Goal: Information Seeking & Learning: Learn about a topic

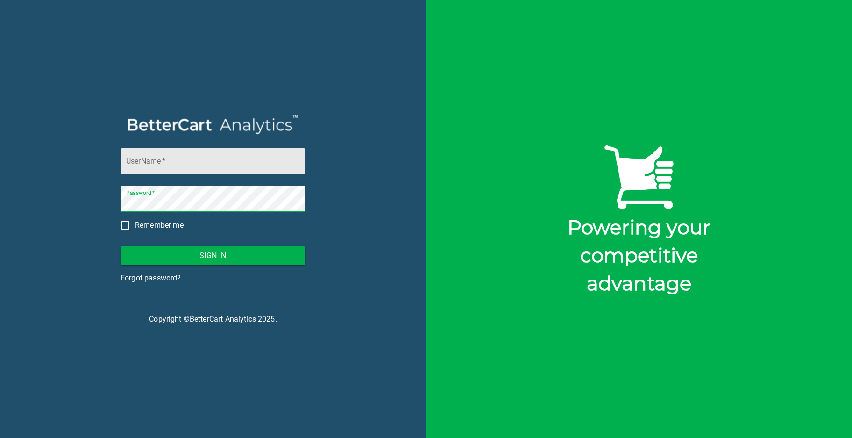
click at [155, 167] on input "UserName   *" at bounding box center [213, 161] width 185 height 26
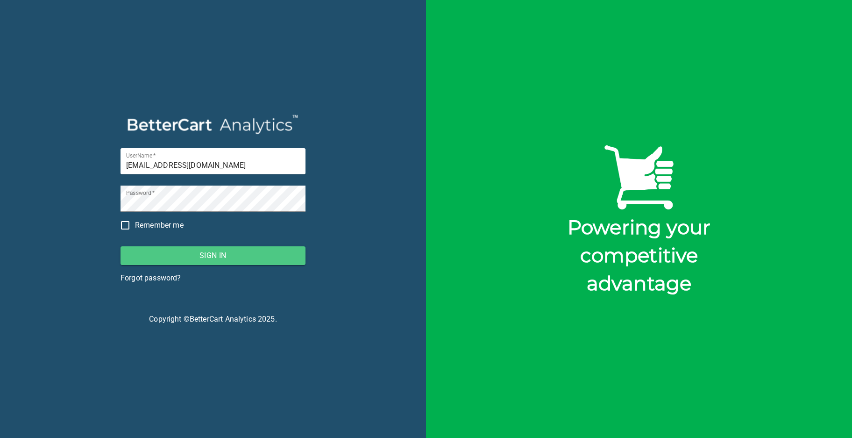
click at [212, 255] on span "Sign In" at bounding box center [213, 255] width 170 height 13
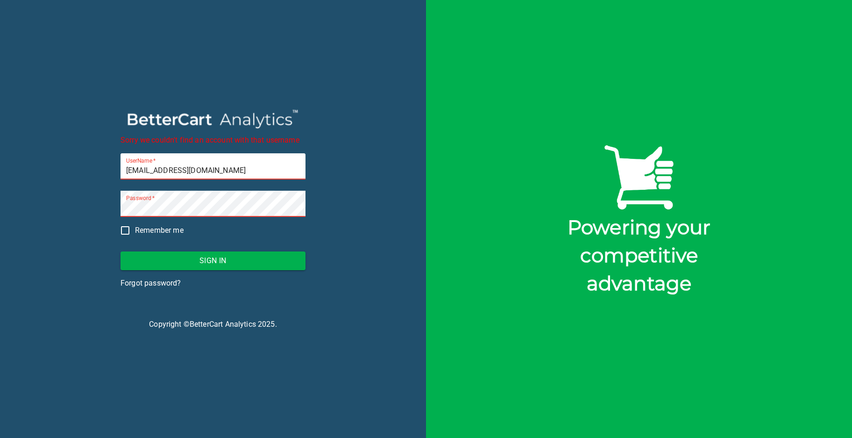
click at [341, 227] on div "Sorry we couldn't find an account with that username UserName   * [EMAIL_ADDRES…" at bounding box center [213, 219] width 426 height 438
click at [356, 271] on div "Sorry we couldn't find an account with that username UserName   * [EMAIL_ADDRES…" at bounding box center [213, 219] width 426 height 438
click at [137, 170] on input "[EMAIL_ADDRESS][DOMAIN_NAME]" at bounding box center [213, 166] width 185 height 26
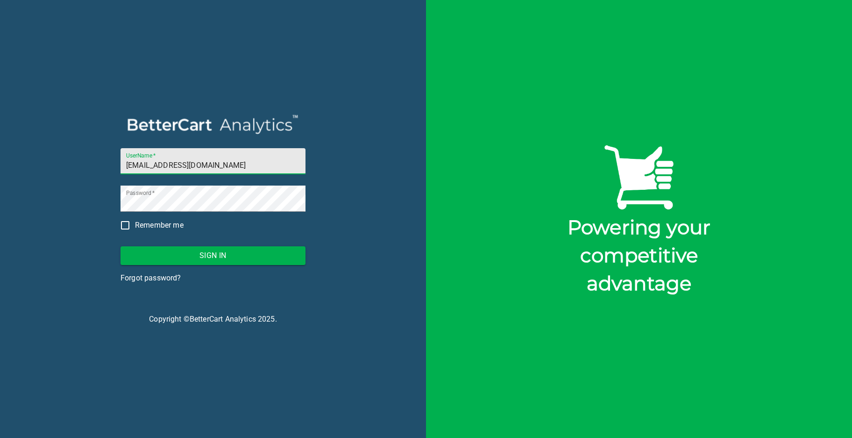
type input "[EMAIL_ADDRESS][DOMAIN_NAME]"
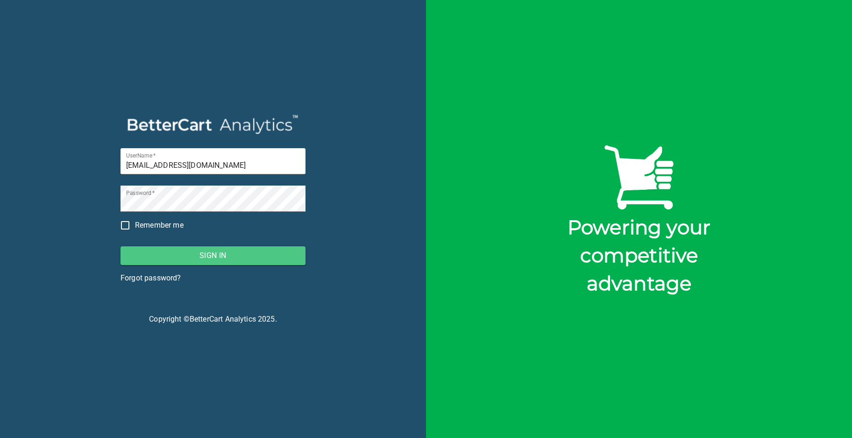
click at [213, 255] on span "Sign In" at bounding box center [213, 255] width 170 height 13
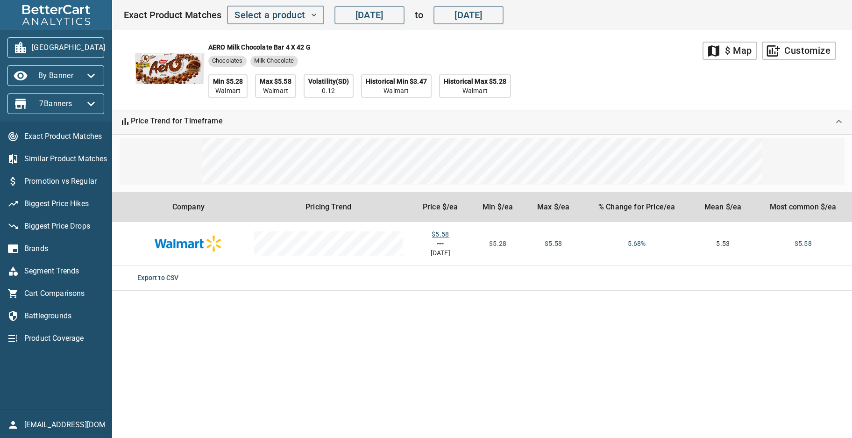
click at [109, 50] on icon "button" at bounding box center [116, 47] width 15 height 15
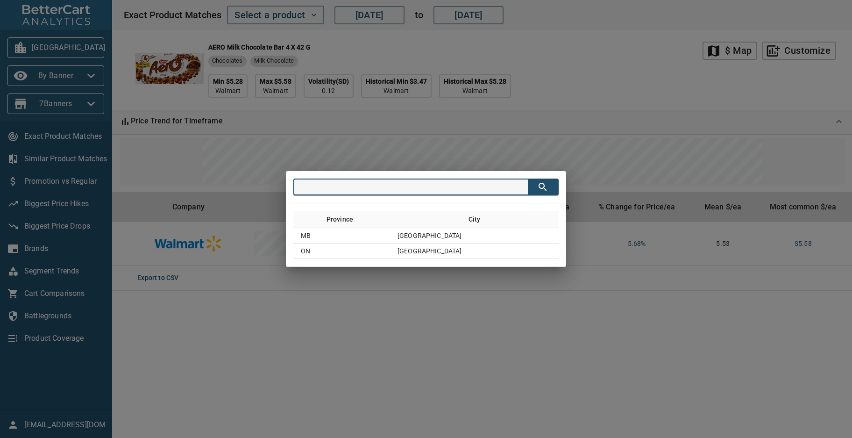
click at [629, 89] on div "Province City MB [GEOGRAPHIC_DATA] ON [GEOGRAPHIC_DATA]" at bounding box center [426, 219] width 852 height 438
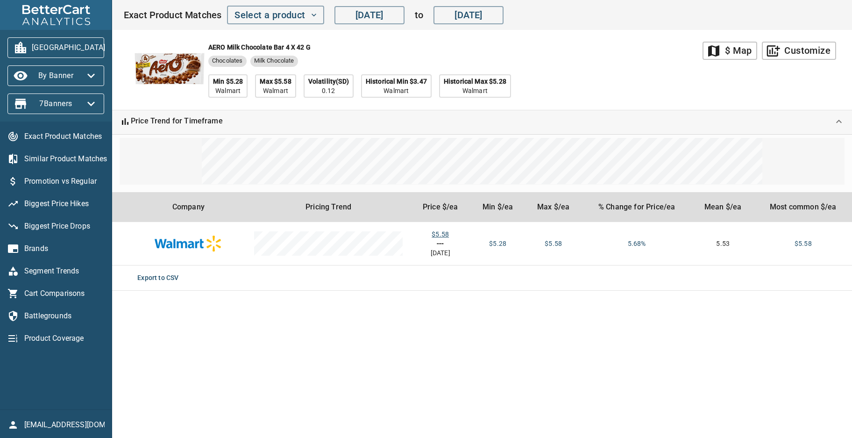
click at [629, 89] on div "AERO Milk Chocolate bar 4 x 42 g Chocolates Milk Chocolate Min $5.28 Walmart Ma…" at bounding box center [412, 70] width 579 height 80
click at [311, 15] on icon "button" at bounding box center [313, 14] width 9 height 9
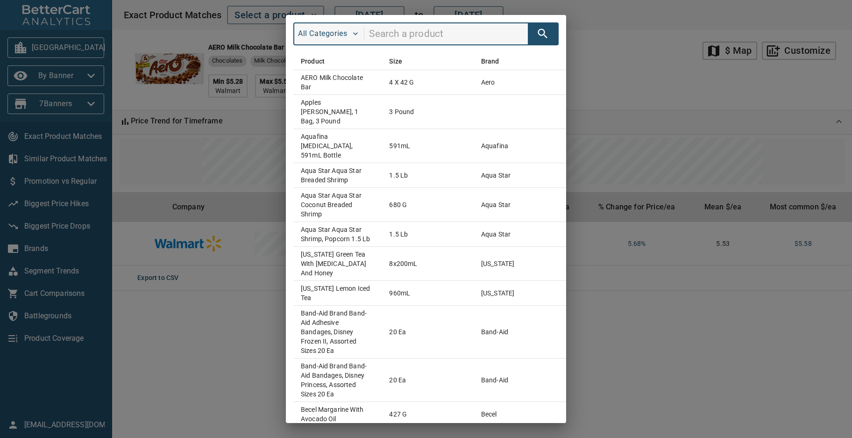
click at [628, 51] on div "All Categories Product Size Brand AERO Milk Chocolate bar 4 x 42 g aero Apples …" at bounding box center [426, 219] width 852 height 438
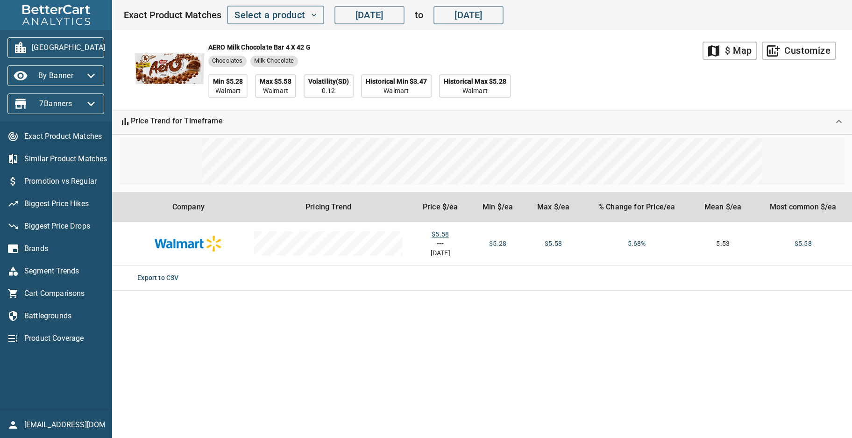
click at [625, 90] on div "AERO Milk Chocolate bar 4 x 42 g Chocolates Milk Chocolate Min $5.28 Walmart Ma…" at bounding box center [412, 70] width 579 height 80
click at [87, 102] on icon "button" at bounding box center [91, 103] width 15 height 15
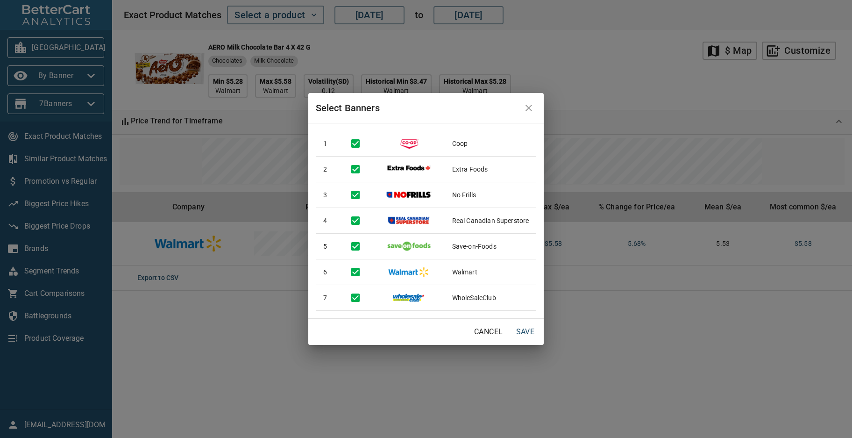
click at [602, 79] on div "Select Banners 1 Coop 2 Extra Foods 3 No Frills 4 Real Canadian Superstore 5 Sa…" at bounding box center [426, 219] width 852 height 438
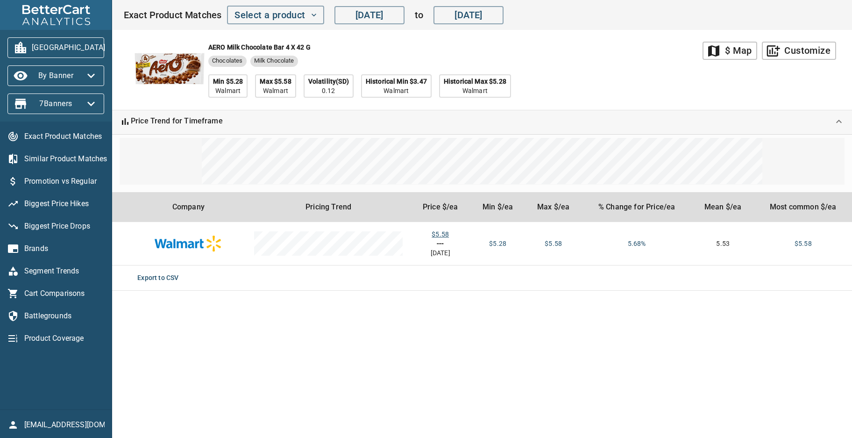
click at [93, 103] on icon "button" at bounding box center [90, 103] width 7 height 5
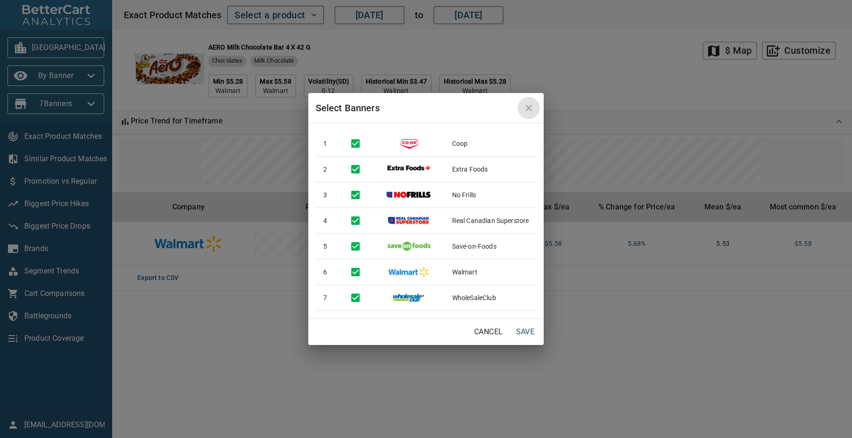
click at [532, 112] on icon "close" at bounding box center [528, 107] width 11 height 11
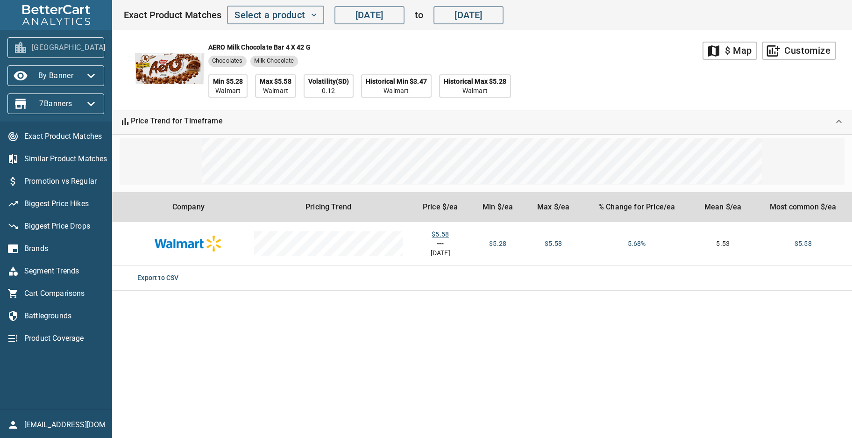
click at [109, 50] on icon "button" at bounding box center [116, 47] width 15 height 15
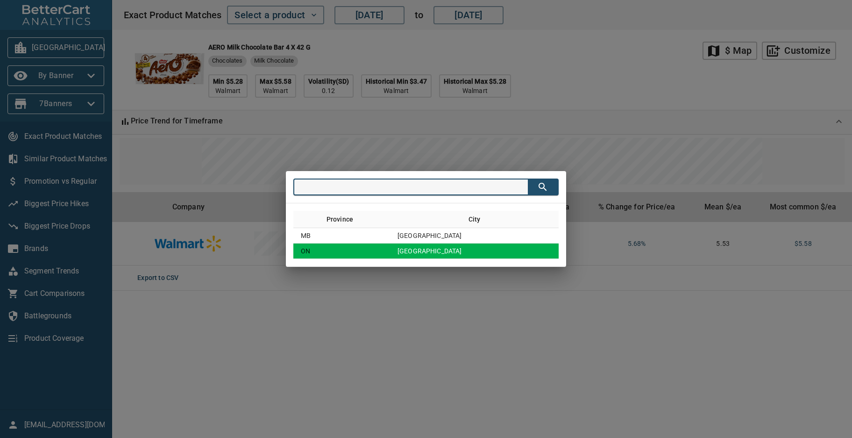
click at [456, 251] on td "[GEOGRAPHIC_DATA]" at bounding box center [474, 250] width 169 height 15
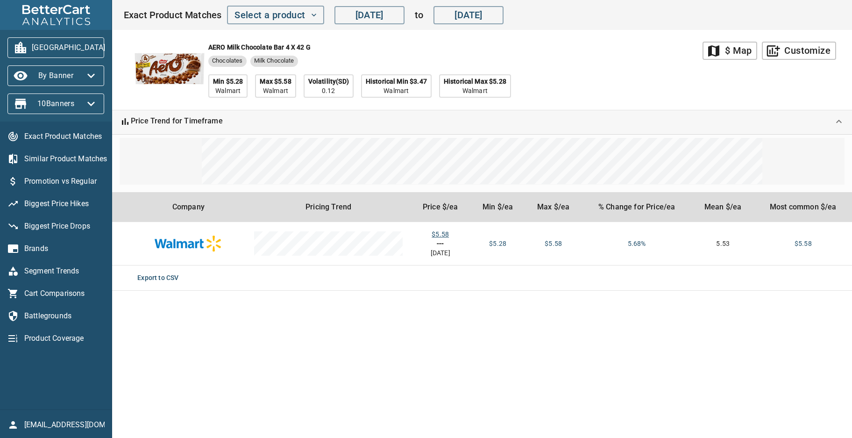
click at [93, 103] on icon "button" at bounding box center [90, 103] width 7 height 5
click at [595, 57] on div "AERO Milk Chocolate bar 4 x 42 g Chocolates Milk Chocolate Min $5.28 Walmart Ma…" at bounding box center [412, 70] width 579 height 80
click at [95, 102] on icon "button" at bounding box center [91, 103] width 15 height 15
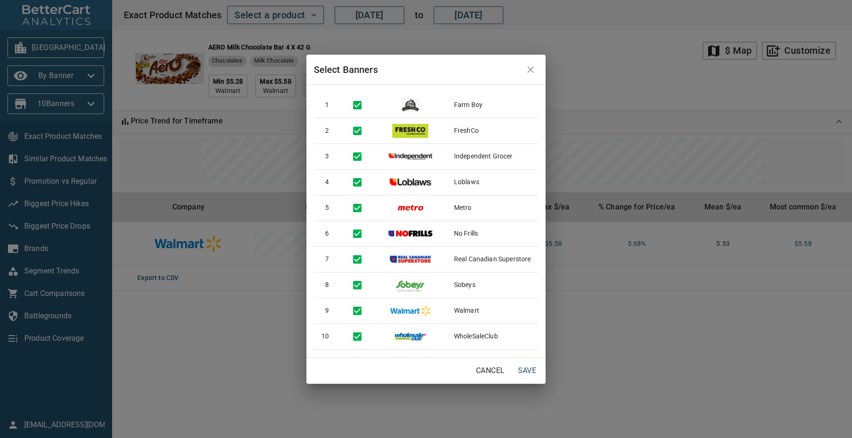
click at [642, 61] on div "Select Banners 1 Farm Boy [DEMOGRAPHIC_DATA] FreshCo 3 Independent Grocer 4 Lob…" at bounding box center [426, 219] width 852 height 438
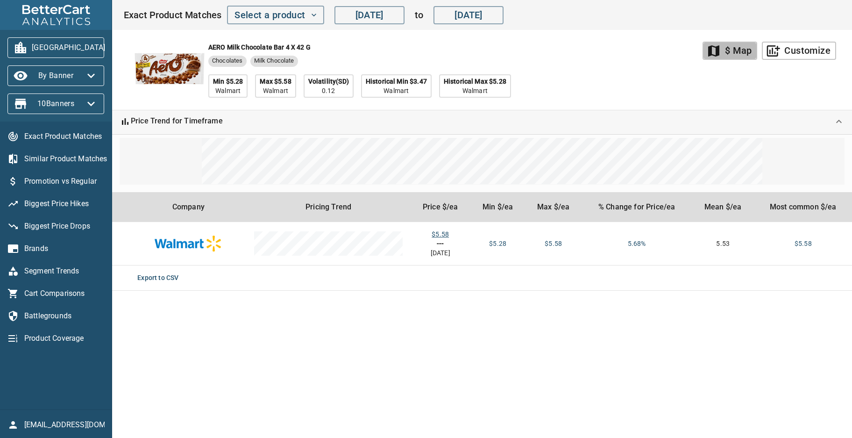
click at [736, 56] on div "$ Map" at bounding box center [738, 51] width 27 height 16
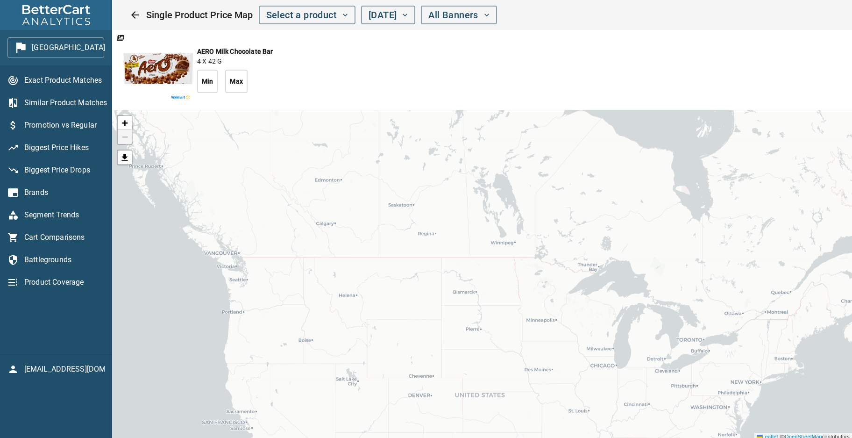
drag, startPoint x: 765, startPoint y: 292, endPoint x: 739, endPoint y: 259, distance: 42.2
click at [739, 259] on div "+ − Leaflet | © OpenStreetMap contributors" at bounding box center [482, 275] width 740 height 330
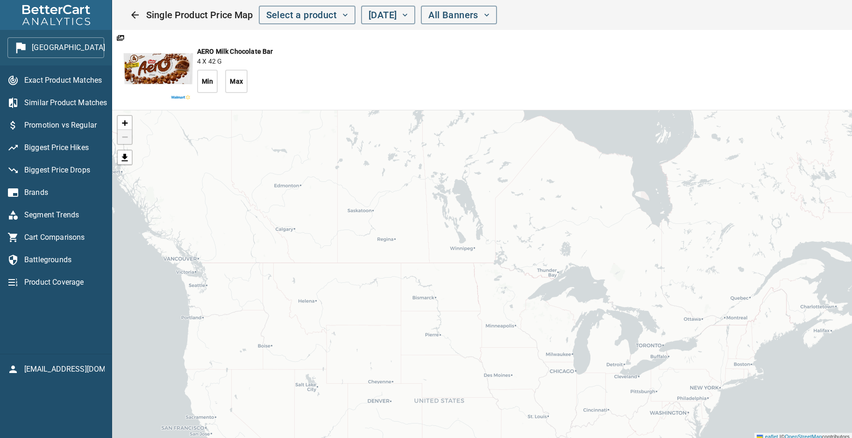
drag, startPoint x: 554, startPoint y: 219, endPoint x: 514, endPoint y: 224, distance: 41.0
click at [514, 224] on div "+ − Leaflet | © OpenStreetMap contributors" at bounding box center [482, 275] width 740 height 330
click at [489, 16] on span "All Banners" at bounding box center [458, 15] width 61 height 16
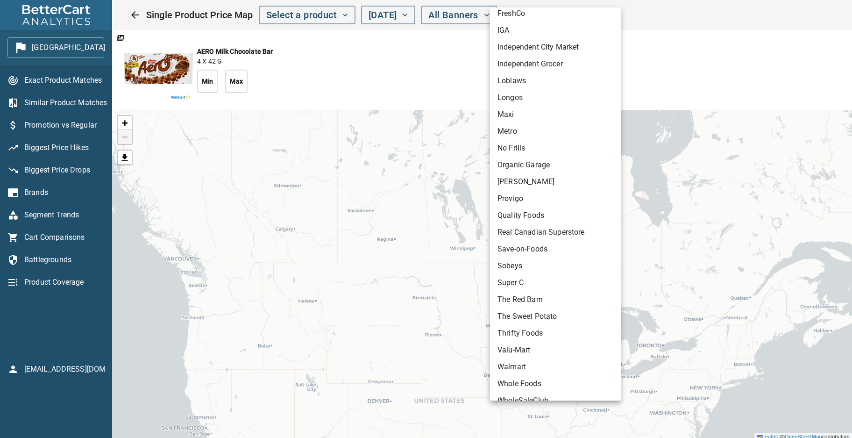
scroll to position [237, 0]
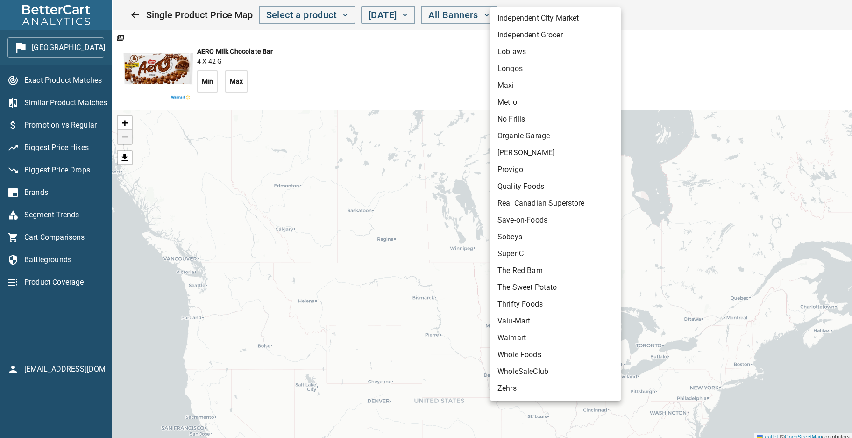
click at [653, 79] on div at bounding box center [426, 219] width 852 height 438
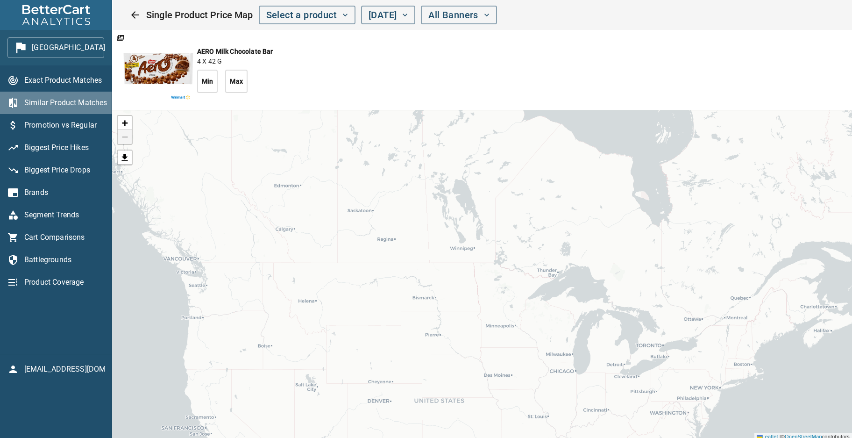
click at [40, 105] on span "Similar Product Matches" at bounding box center [64, 102] width 80 height 11
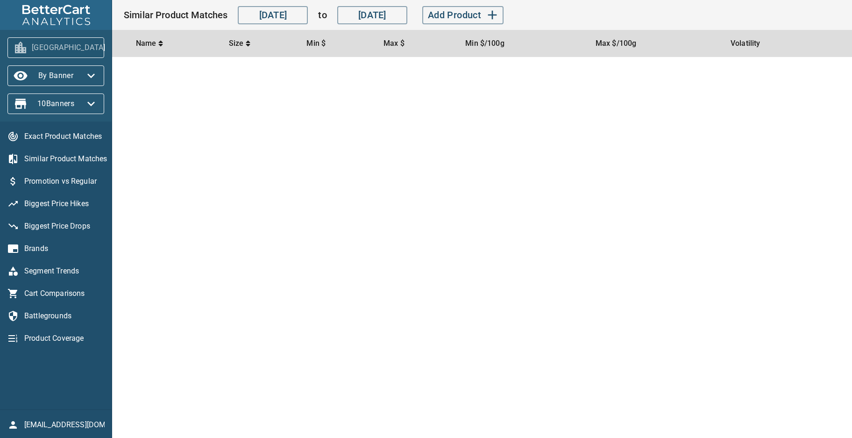
click at [61, 48] on span "[GEOGRAPHIC_DATA]" at bounding box center [56, 47] width 82 height 15
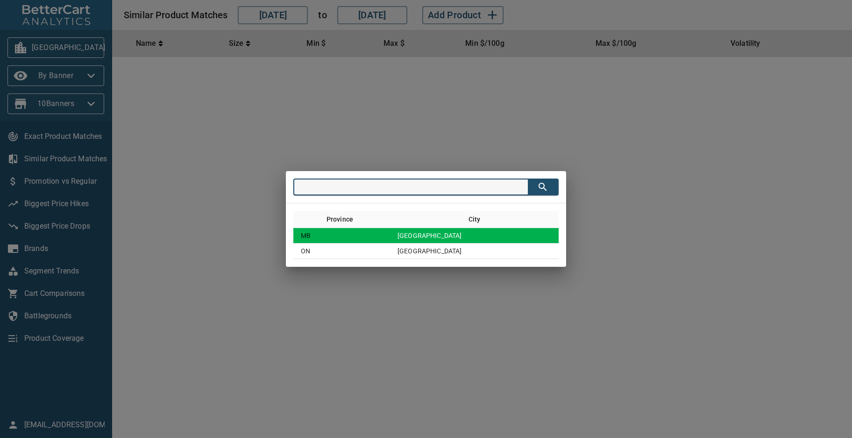
click at [454, 234] on td "[GEOGRAPHIC_DATA]" at bounding box center [474, 235] width 169 height 15
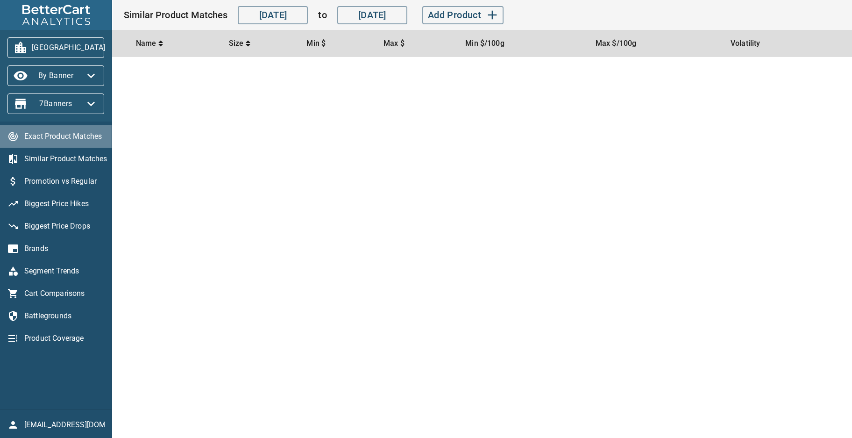
click at [52, 134] on span "Exact Product Matches" at bounding box center [64, 136] width 80 height 11
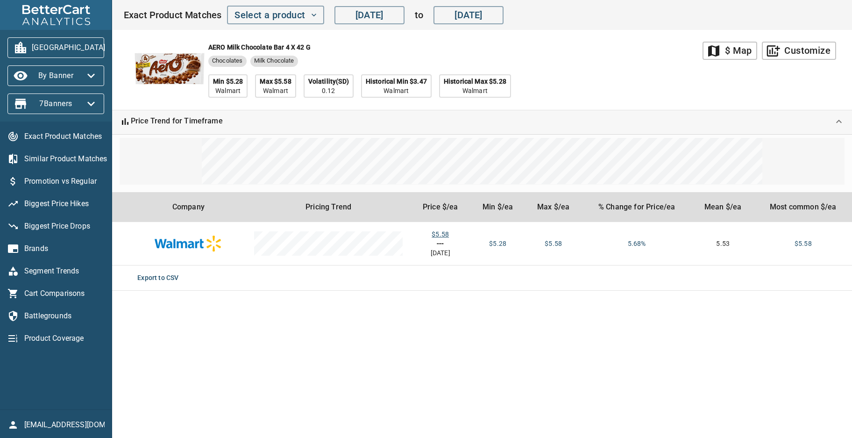
click at [53, 180] on span "Promotion vs Regular" at bounding box center [64, 181] width 80 height 11
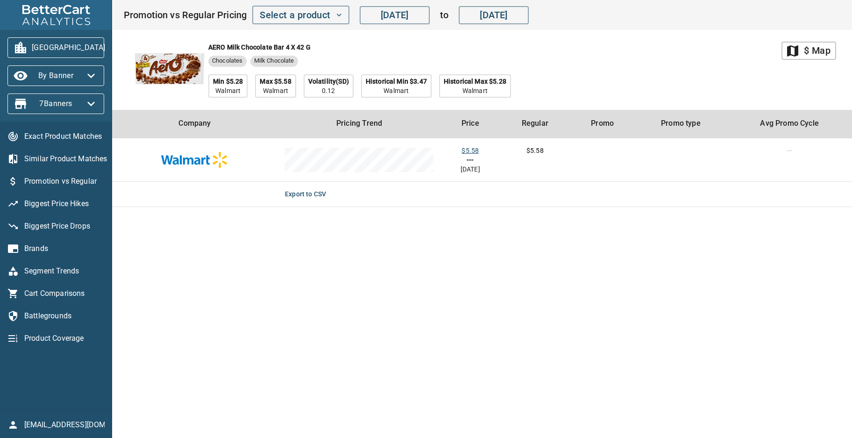
click at [614, 75] on div "AERO Milk Chocolate bar 4 x 42 g Chocolates Milk Chocolate Min $5.28 Walmart Ma…" at bounding box center [452, 70] width 658 height 80
click at [597, 306] on main "map $ Map AERO Milk Chocolate bar 4 x 42 g Chocolates Milk Chocolate Min $5.28 …" at bounding box center [482, 219] width 740 height 438
click at [49, 202] on span "Biggest Price Hikes" at bounding box center [64, 203] width 80 height 11
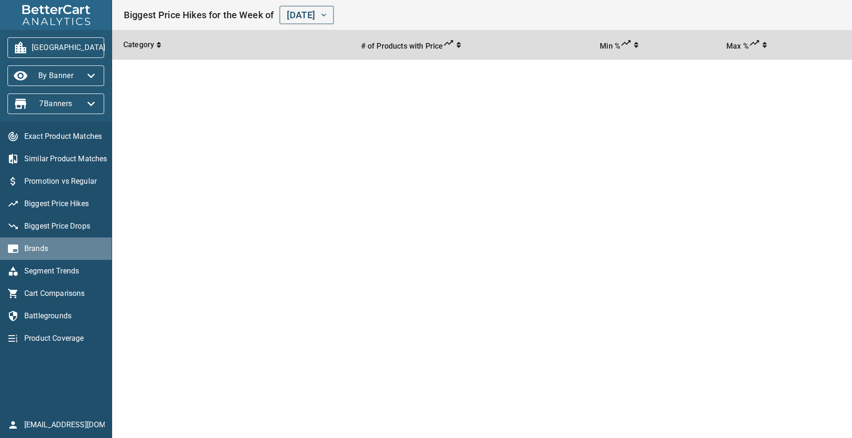
click at [32, 249] on span "Brands" at bounding box center [64, 248] width 80 height 11
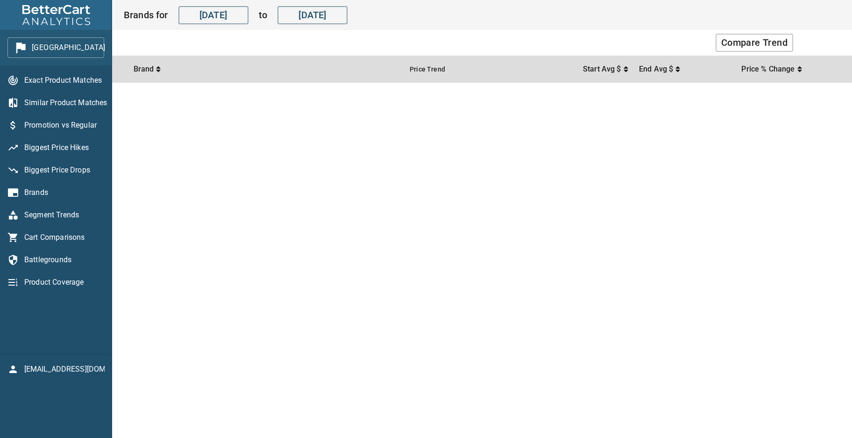
click at [309, 314] on main "Compare Trend Brand Price Trend Start Avg $ End Avg $ Price % Change" at bounding box center [482, 219] width 740 height 438
click at [589, 186] on main "Compare Trend Brand Price Trend Start Avg $ End Avg $ Price % Change" at bounding box center [482, 219] width 740 height 438
click at [67, 78] on span "Exact Product Matches" at bounding box center [64, 80] width 80 height 11
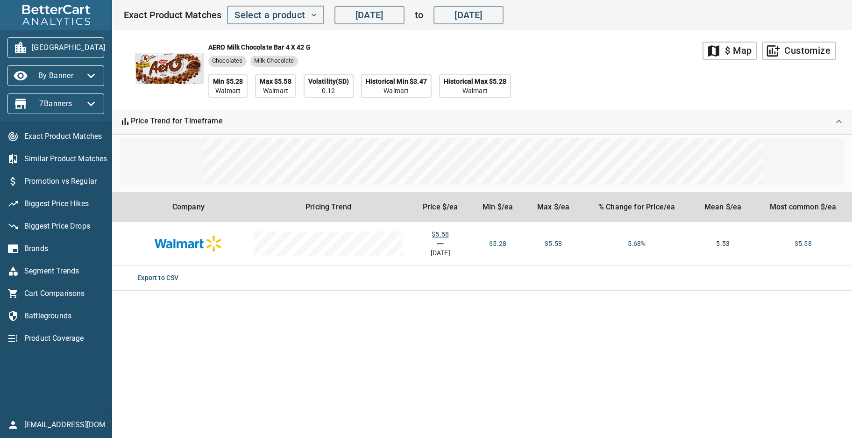
click at [630, 55] on div "AERO Milk Chocolate bar 4 x 42 g Chocolates Milk Chocolate Min $5.28 Walmart Ma…" at bounding box center [412, 70] width 579 height 80
click at [559, 71] on div "AERO Milk Chocolate bar 4 x 42 g Chocolates Milk Chocolate Min $5.28 Walmart Ma…" at bounding box center [412, 70] width 579 height 80
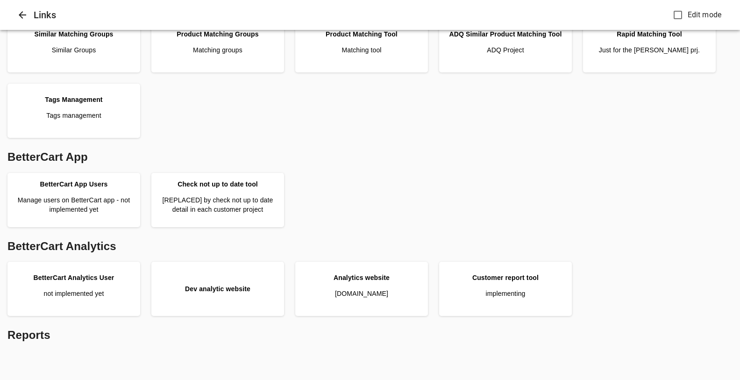
scroll to position [312, 0]
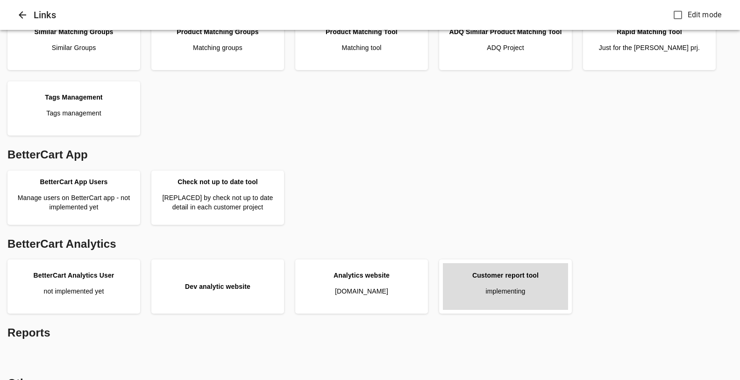
click at [502, 281] on link "Customer report tool implementing" at bounding box center [505, 286] width 125 height 47
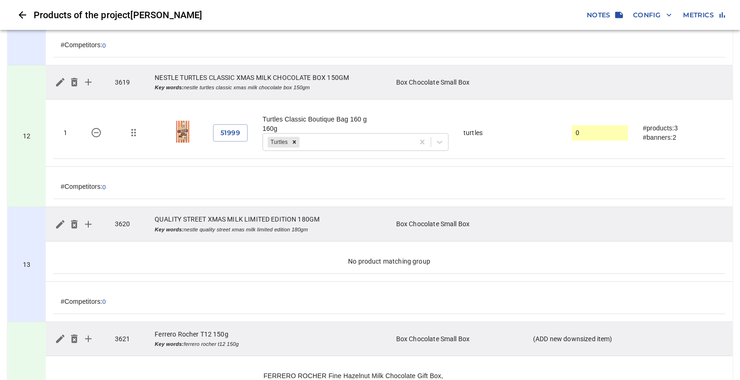
scroll to position [1415, 0]
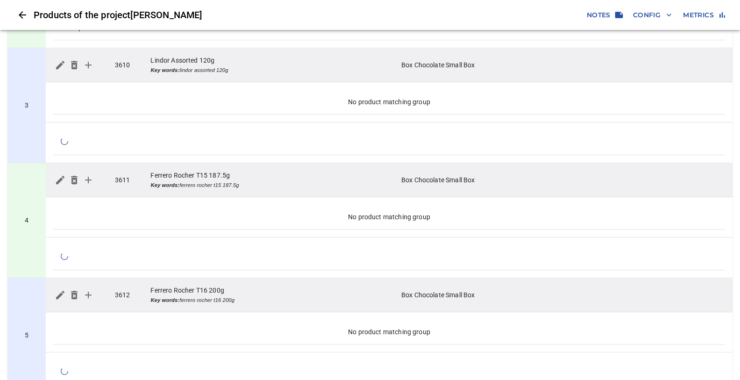
scroll to position [372, 0]
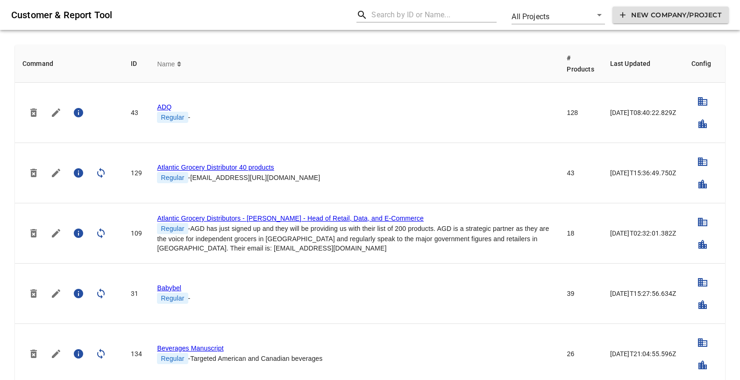
click at [176, 64] on span "Name" at bounding box center [167, 63] width 20 height 11
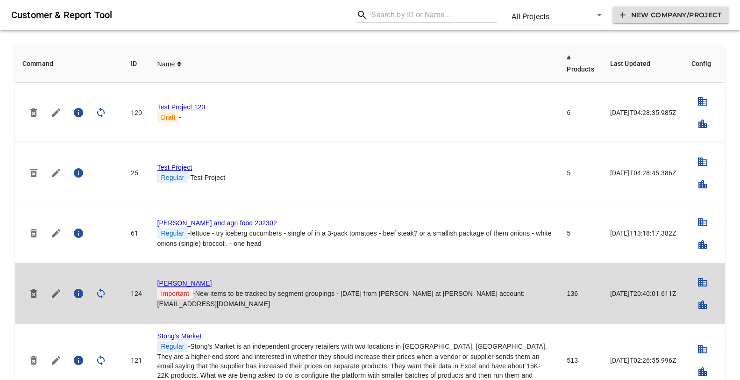
click at [162, 287] on link "[PERSON_NAME]" at bounding box center [184, 282] width 55 height 7
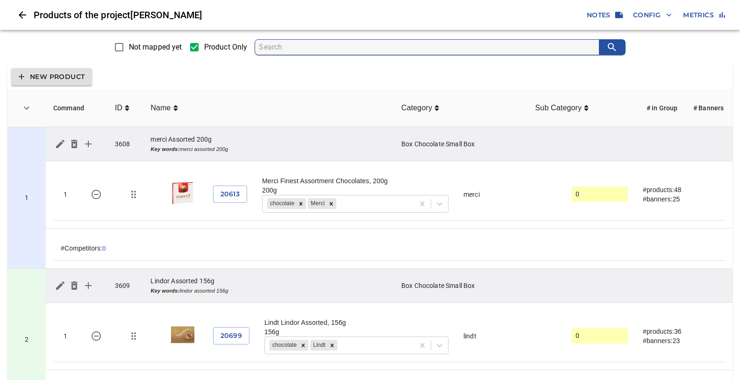
click at [116, 45] on input "Not mapped yet" at bounding box center [119, 47] width 20 height 20
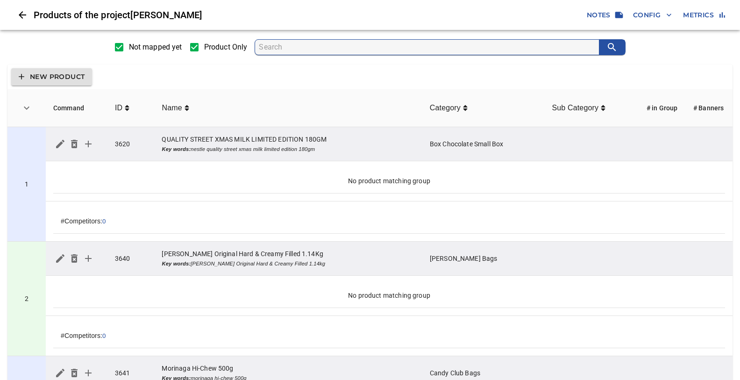
click at [195, 49] on input "Product Only" at bounding box center [194, 47] width 20 height 20
checkbox input "false"
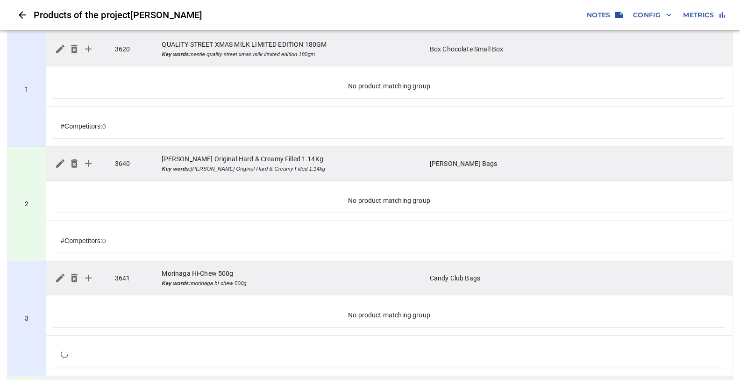
scroll to position [99, 0]
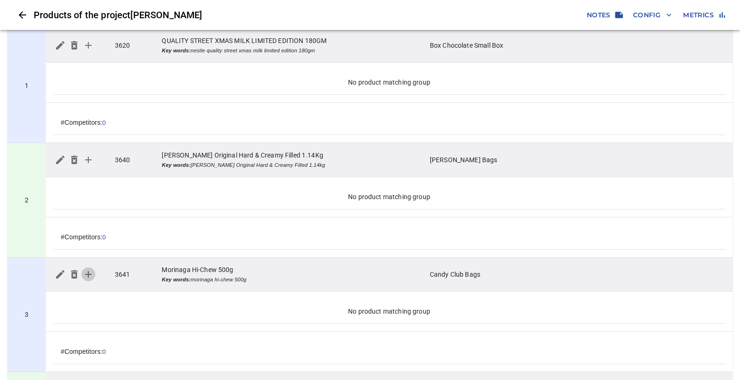
click at [89, 271] on icon "simple table" at bounding box center [88, 274] width 11 height 11
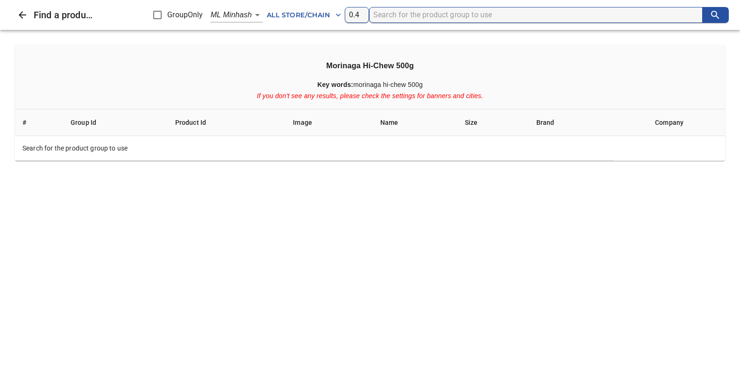
click at [259, 16] on body "tspan{white-space:pre} Products of the project Storck Notes Config Metrics Not …" at bounding box center [370, 369] width 740 height 937
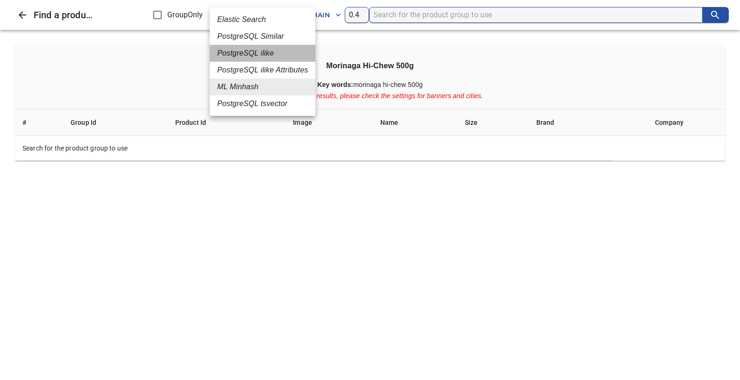
click at [249, 54] on em "PostgreSQL ilike" at bounding box center [245, 53] width 57 height 11
type input "4"
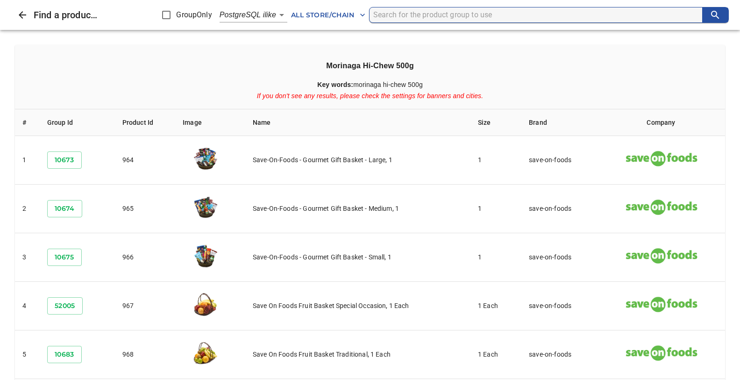
click at [395, 15] on input "search" at bounding box center [537, 14] width 329 height 15
type input "morinaga hi-chew"
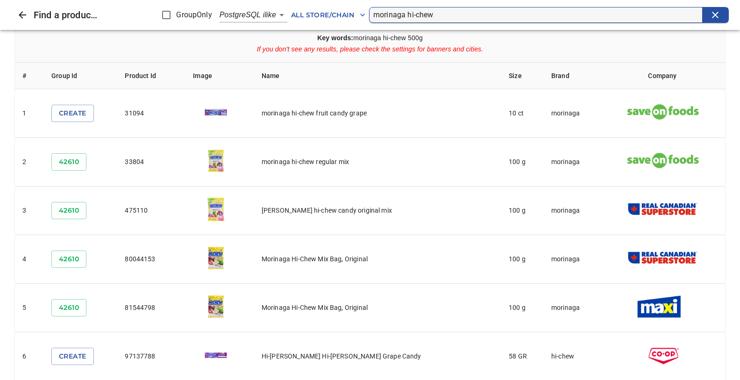
scroll to position [49, 0]
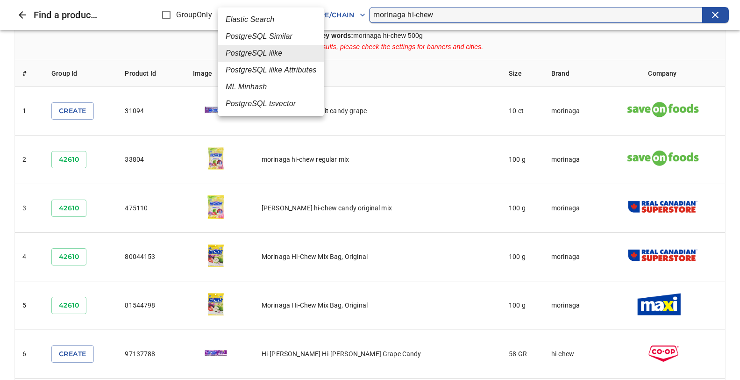
drag, startPoint x: 279, startPoint y: 15, endPoint x: 269, endPoint y: 24, distance: 13.5
click at [279, 15] on body "tspan{white-space:pre} Products of the project Storck Notes Config Metrics Not …" at bounding box center [370, 369] width 740 height 937
click at [251, 38] on em "PostgreSQL Similar" at bounding box center [259, 36] width 67 height 11
type input "2"
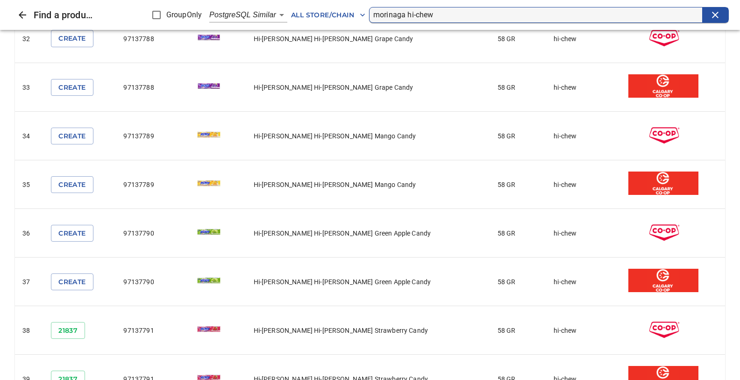
scroll to position [1775, 0]
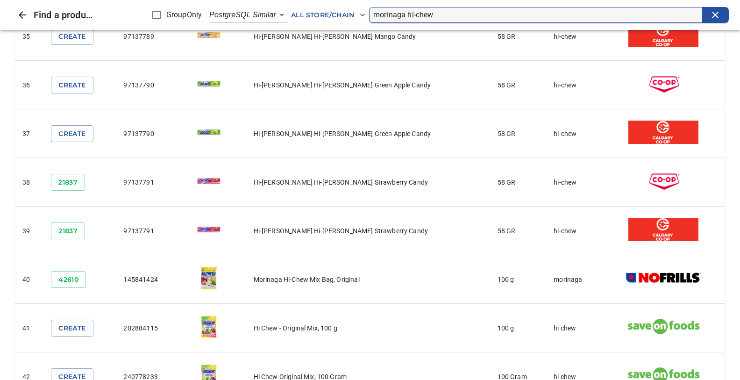
click at [447, 17] on input "morinaga hi-chew" at bounding box center [537, 14] width 329 height 15
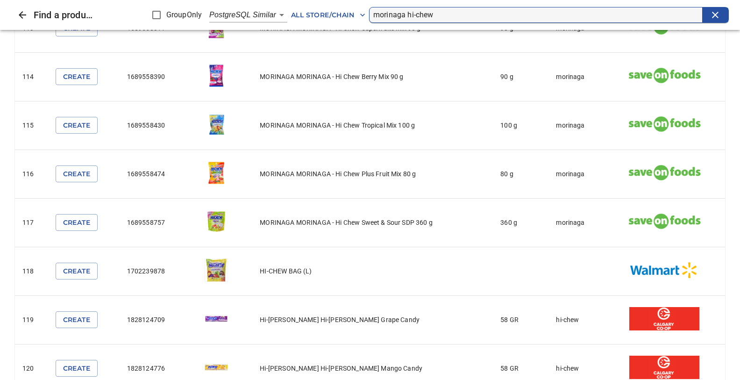
scroll to position [99, 4]
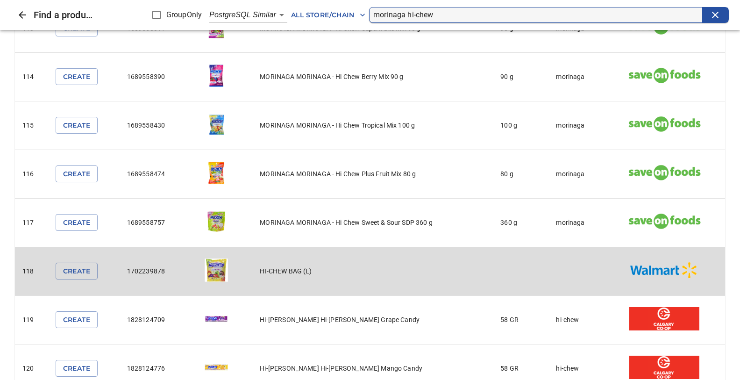
click at [213, 258] on img "simple table" at bounding box center [216, 269] width 23 height 23
click at [461, 253] on td "HI-CHEW BAG (L)" at bounding box center [372, 271] width 241 height 49
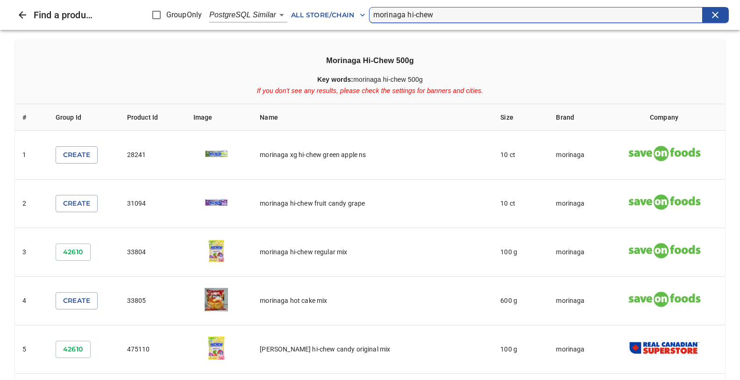
scroll to position [0, 0]
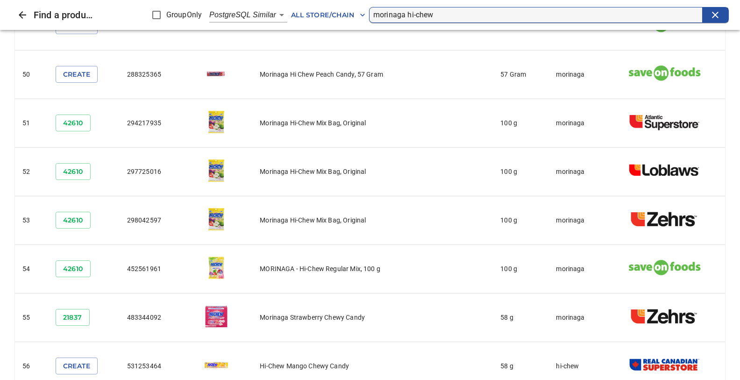
scroll to position [2762, 0]
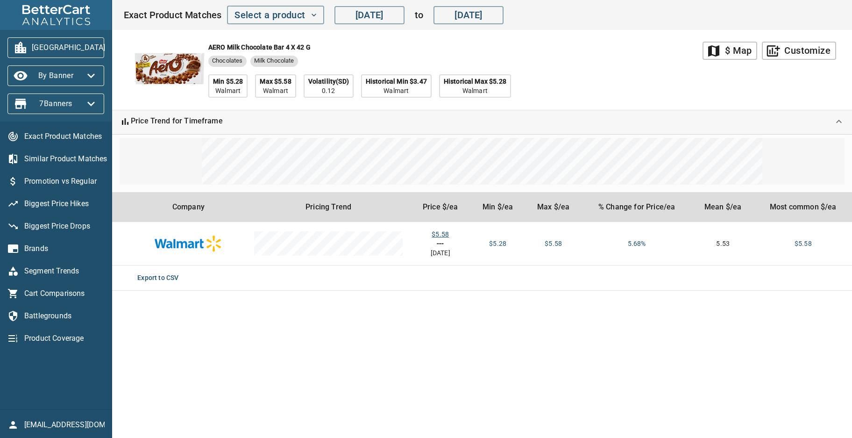
click at [596, 343] on main "map $ Map add_chart Customize AERO Milk Chocolate bar 4 x 42 g Chocolates Milk …" at bounding box center [482, 219] width 740 height 438
click at [636, 80] on div "AERO Milk Chocolate bar 4 x 42 g Chocolates Milk Chocolate Min $5.28 Walmart Ma…" at bounding box center [412, 70] width 579 height 80
click at [630, 87] on div "AERO Milk Chocolate bar 4 x 42 g Chocolates Milk Chocolate Min $5.28 Walmart Ma…" at bounding box center [412, 70] width 579 height 80
click at [580, 341] on main "map $ Map add_chart Customize AERO Milk Chocolate bar 4 x 42 g Chocolates Milk …" at bounding box center [482, 219] width 740 height 438
click at [607, 71] on div "AERO Milk Chocolate bar 4 x 42 g Chocolates Milk Chocolate Min $5.28 Walmart Ma…" at bounding box center [412, 70] width 579 height 80
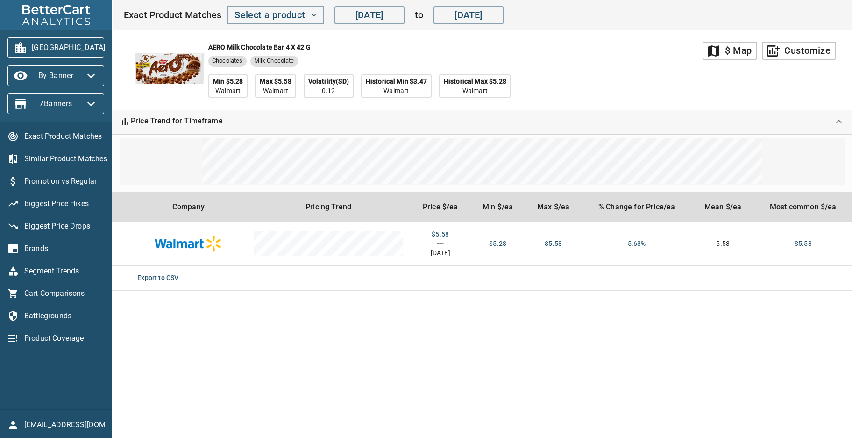
click at [596, 74] on div "AERO Milk Chocolate bar 4 x 42 g Chocolates Milk Chocolate Min $5.28 Walmart Ma…" at bounding box center [412, 70] width 579 height 80
click at [592, 78] on div "AERO Milk Chocolate bar 4 x 42 g Chocolates Milk Chocolate Min $5.28 Walmart Ma…" at bounding box center [412, 70] width 579 height 80
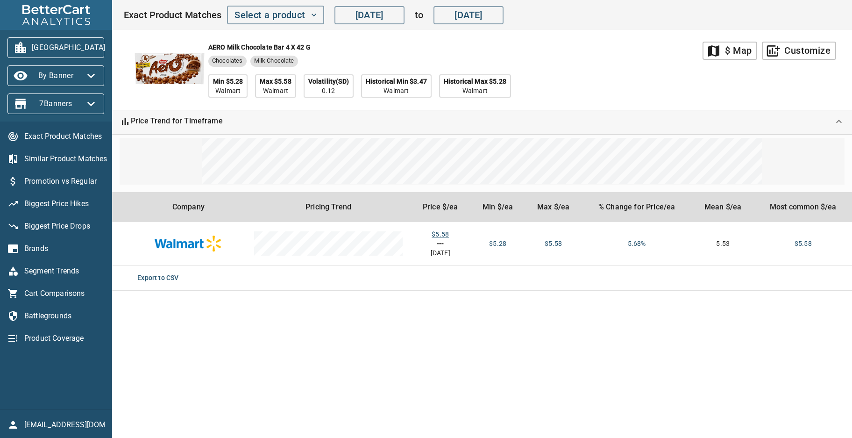
click at [592, 78] on div "AERO Milk Chocolate bar 4 x 42 g Chocolates Milk Chocolate Min $5.28 Walmart Ma…" at bounding box center [412, 70] width 579 height 80
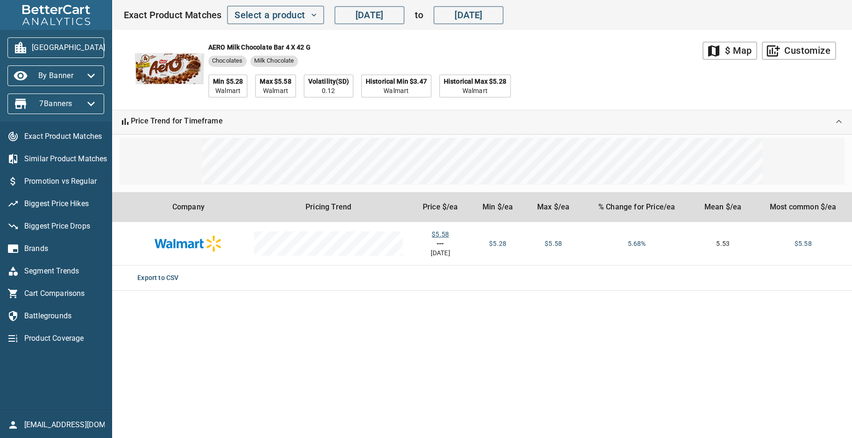
click at [592, 78] on div "AERO Milk Chocolate bar 4 x 42 g Chocolates Milk Chocolate Min $5.28 Walmart Ma…" at bounding box center [412, 70] width 579 height 80
click at [91, 100] on icon "button" at bounding box center [91, 103] width 15 height 15
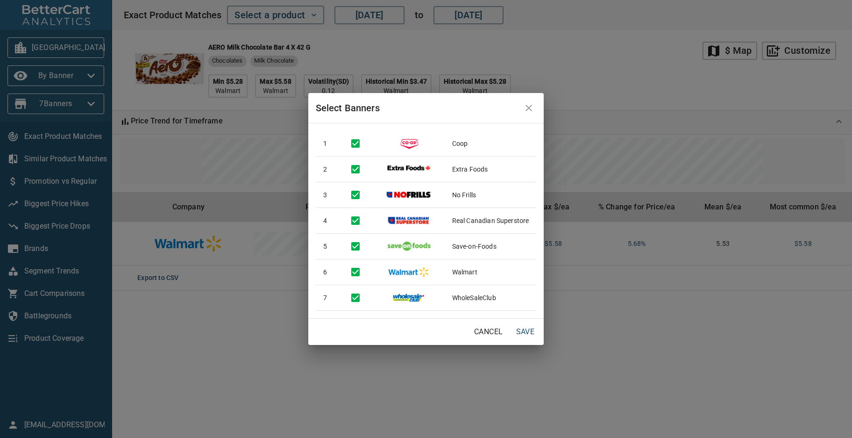
drag, startPoint x: 513, startPoint y: 128, endPoint x: 502, endPoint y: 110, distance: 20.7
drag, startPoint x: 604, startPoint y: 373, endPoint x: 629, endPoint y: 340, distance: 41.8
click at [604, 373] on div "Select Banners 1 Coop 2 Extra Foods 3 No Frills 4 Real Canadian Superstore 5 Sa…" at bounding box center [426, 219] width 852 height 438
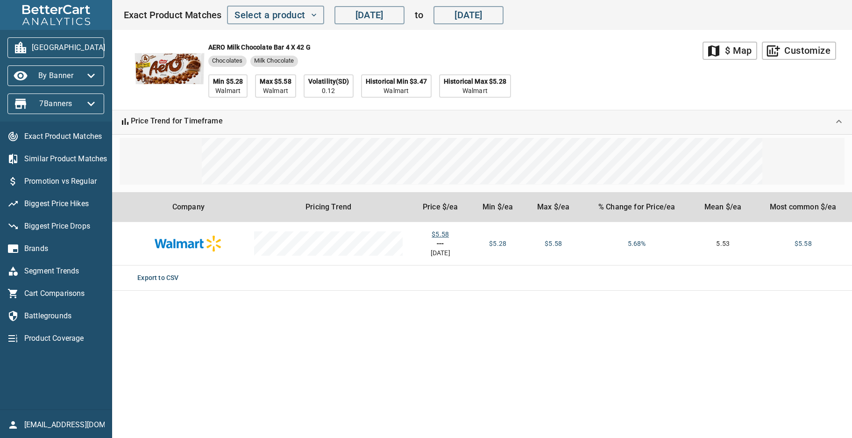
click at [109, 45] on icon "button" at bounding box center [116, 47] width 15 height 15
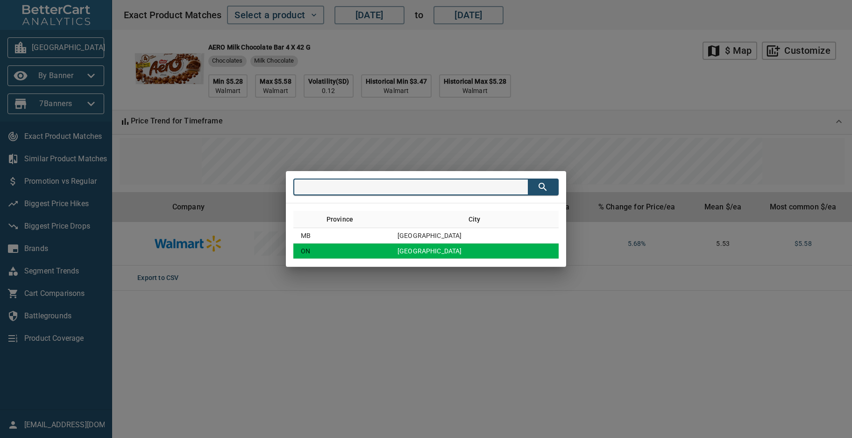
click at [449, 252] on td "[GEOGRAPHIC_DATA]" at bounding box center [474, 250] width 169 height 15
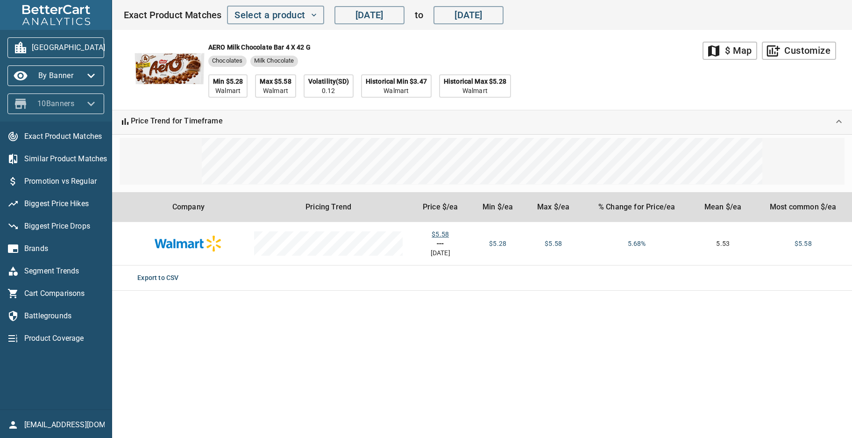
click at [64, 102] on span "10 Banners" at bounding box center [56, 103] width 82 height 15
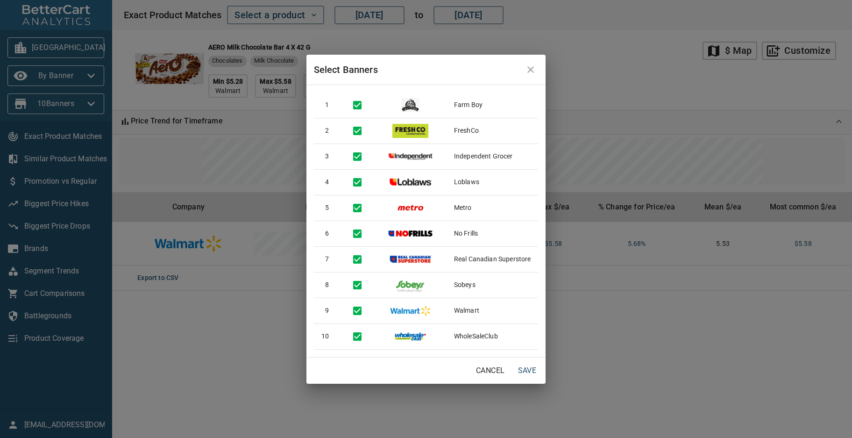
click at [619, 64] on div "Select Banners 1 Farm Boy [DEMOGRAPHIC_DATA] FreshCo 3 Independent Grocer 4 Lob…" at bounding box center [426, 219] width 852 height 438
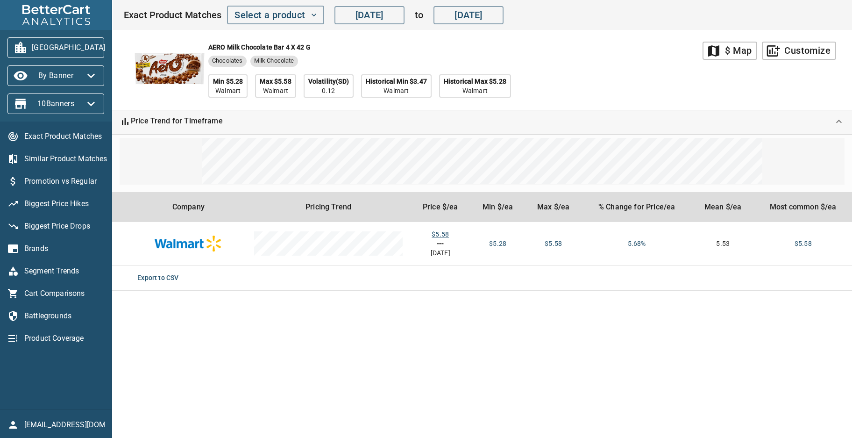
click at [619, 64] on div "AERO Milk Chocolate bar 4 x 42 g Chocolates Milk Chocolate Min $5.28 Walmart Ma…" at bounding box center [412, 70] width 579 height 80
click at [499, 363] on main "map $ Map add_chart Customize AERO Milk Chocolate bar 4 x 42 g Chocolates Milk …" at bounding box center [482, 219] width 740 height 438
click at [573, 42] on div "AERO Milk Chocolate bar 4 x 42 g Chocolates Milk Chocolate Min $5.28 Walmart Ma…" at bounding box center [412, 70] width 579 height 80
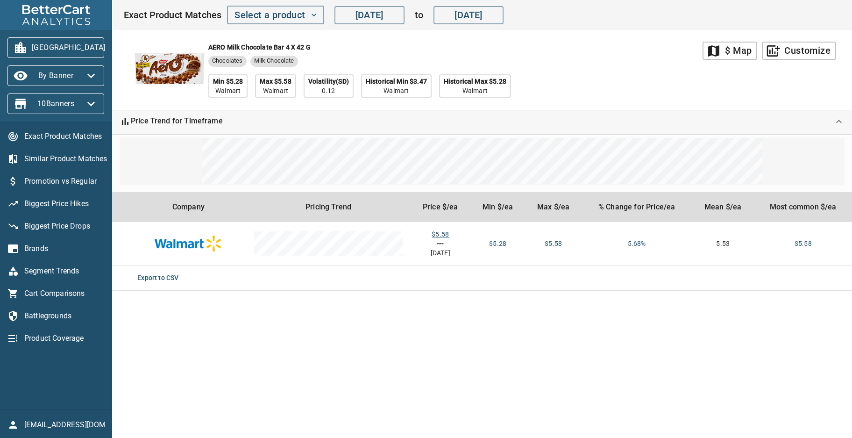
click at [58, 104] on span "10 Banners" at bounding box center [56, 103] width 82 height 15
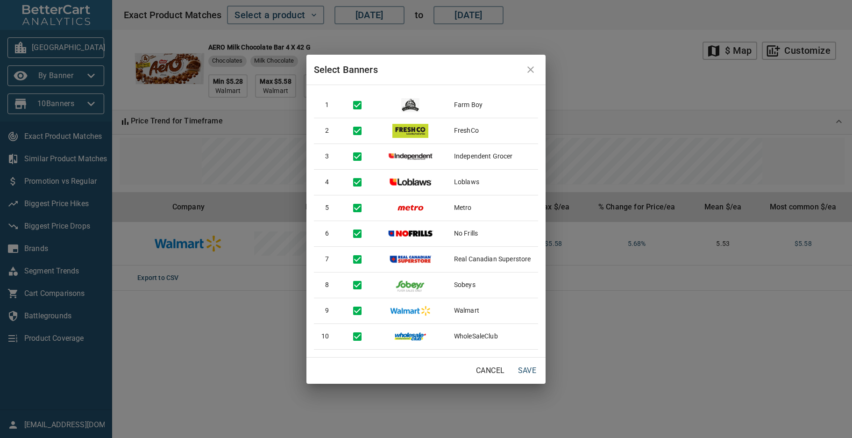
click at [627, 74] on div "Select Banners 1 Farm Boy [DEMOGRAPHIC_DATA] FreshCo 3 Independent Grocer 4 Lob…" at bounding box center [426, 219] width 852 height 438
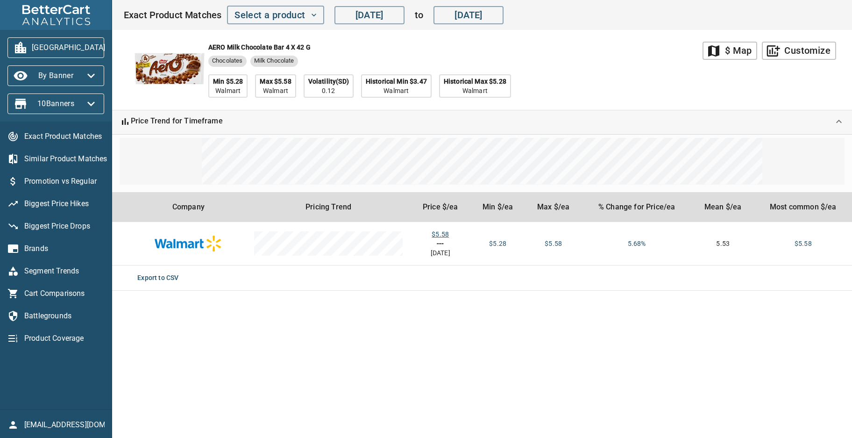
click at [623, 78] on div "AERO Milk Chocolate bar 4 x 42 g Chocolates Milk Chocolate Min $5.28 Walmart Ma…" at bounding box center [412, 70] width 579 height 80
click at [318, 14] on button "Select a product" at bounding box center [275, 15] width 97 height 19
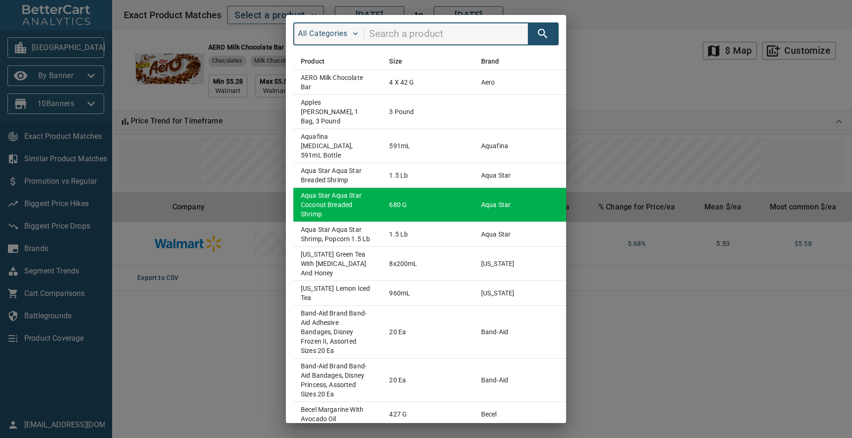
click at [345, 217] on td "Aqua Star Aqua Star Coconut Breaded Shrimp" at bounding box center [337, 204] width 88 height 34
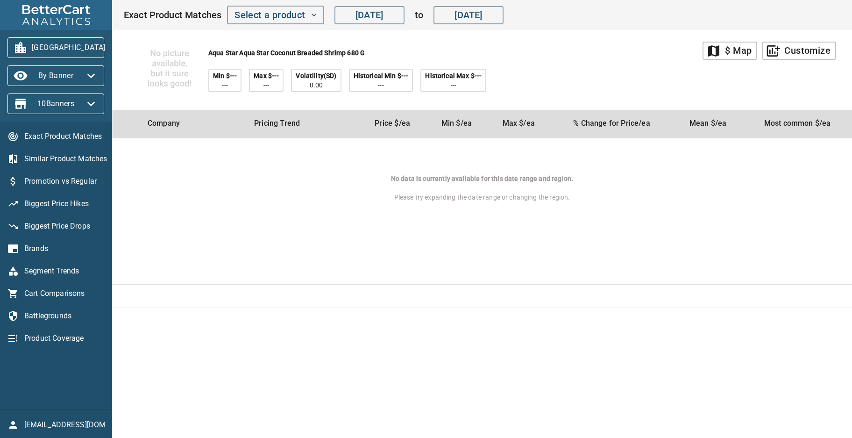
click at [613, 50] on div "Aqua Star Aqua Star Coconut Breaded Shrimp 680 g Min $--- --- Max $--- --- Vola…" at bounding box center [412, 70] width 579 height 80
click at [315, 14] on icon "button" at bounding box center [313, 14] width 9 height 9
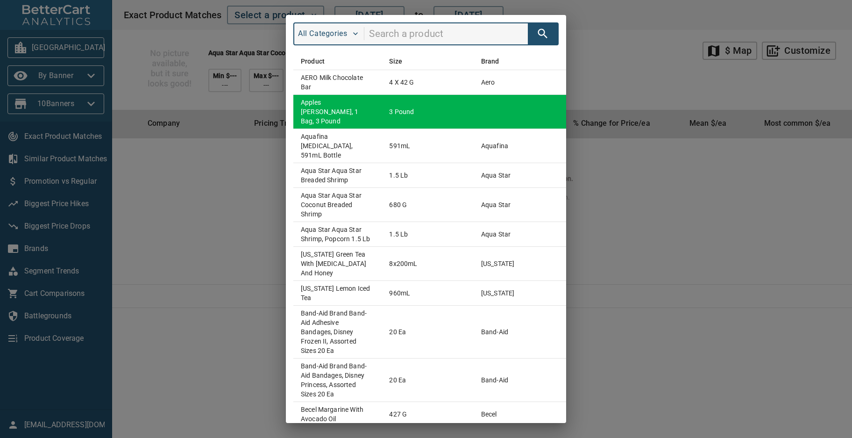
click at [316, 108] on td "Apples [PERSON_NAME], 1 bag, 3 Pound" at bounding box center [337, 111] width 88 height 34
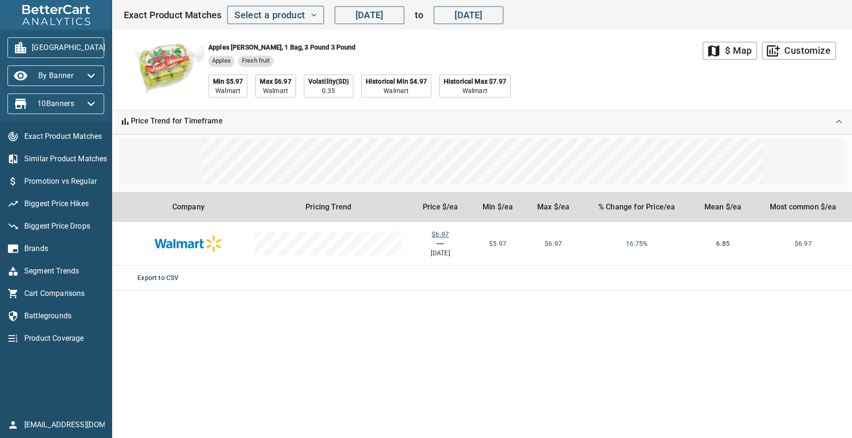
click at [596, 55] on div "Apples Granny Smith, 1 bag, 3 Pound 3 Pound Apples Fresh fruit Min $5.97 Walmar…" at bounding box center [412, 70] width 579 height 80
click at [316, 19] on icon "button" at bounding box center [313, 14] width 9 height 9
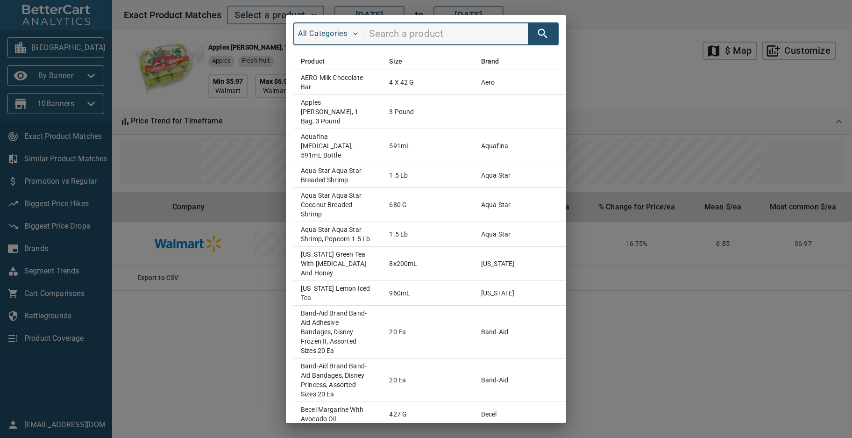
click at [602, 55] on div "All Categories Product Size Brand AERO Milk Chocolate bar 4 x 42 g aero Apples …" at bounding box center [426, 219] width 852 height 438
